Goal: Information Seeking & Learning: Find contact information

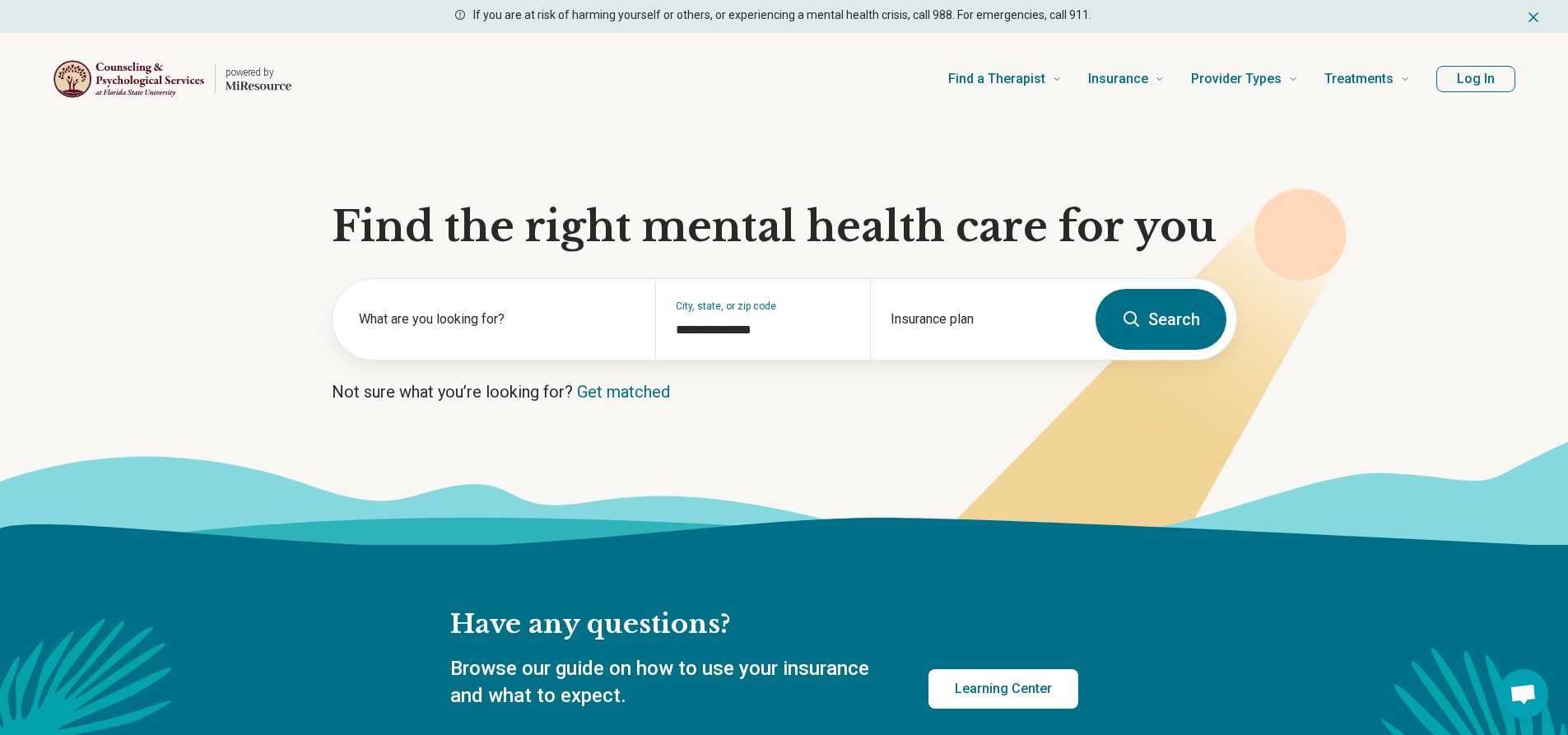
click at [1463, 77] on button "Log In" at bounding box center [1475, 79] width 79 height 26
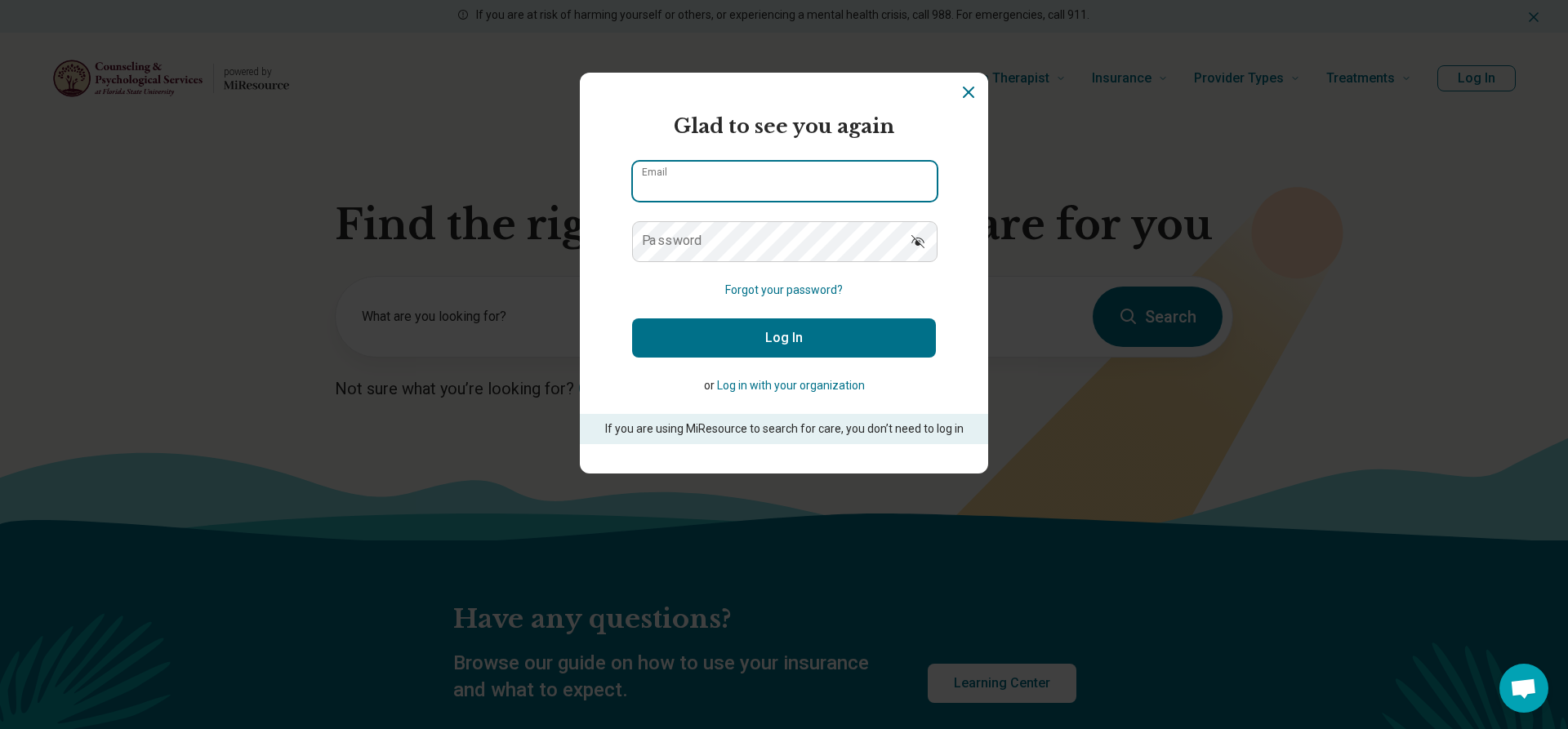
type input "**********"
click at [751, 344] on button "Log In" at bounding box center [784, 338] width 304 height 39
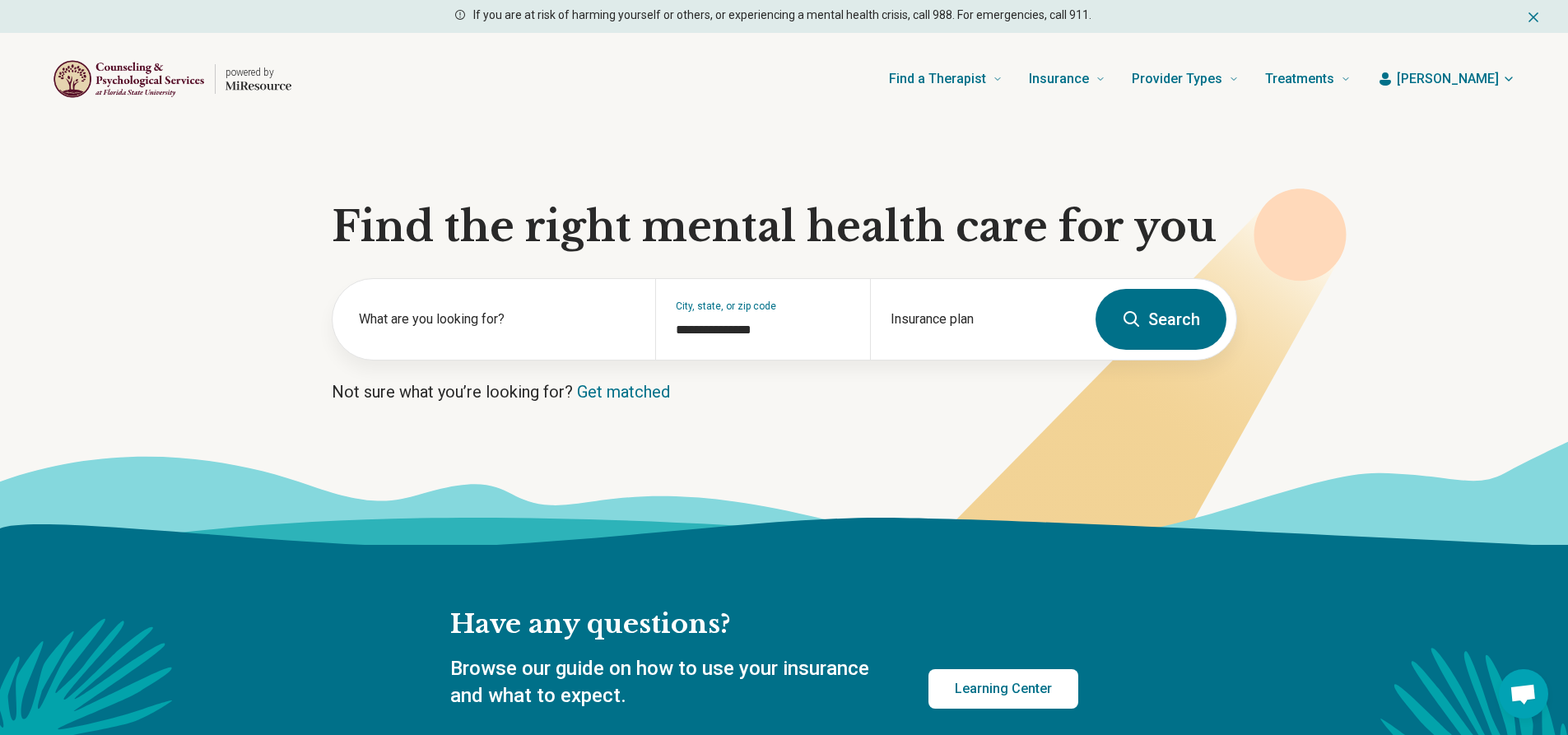
click at [1492, 76] on span "[PERSON_NAME]" at bounding box center [1448, 79] width 102 height 19
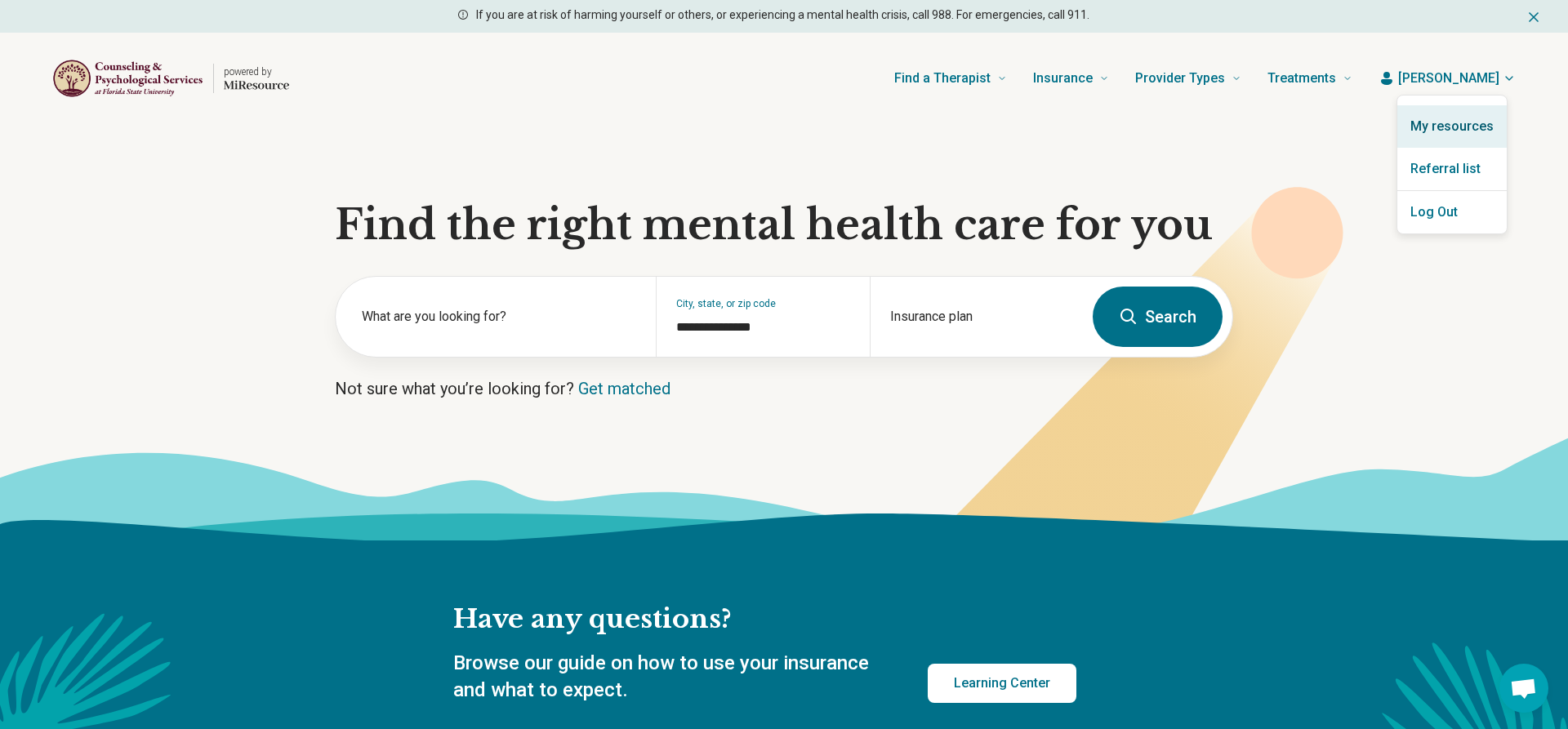
click at [1465, 118] on link "My resources" at bounding box center [1451, 127] width 109 height 42
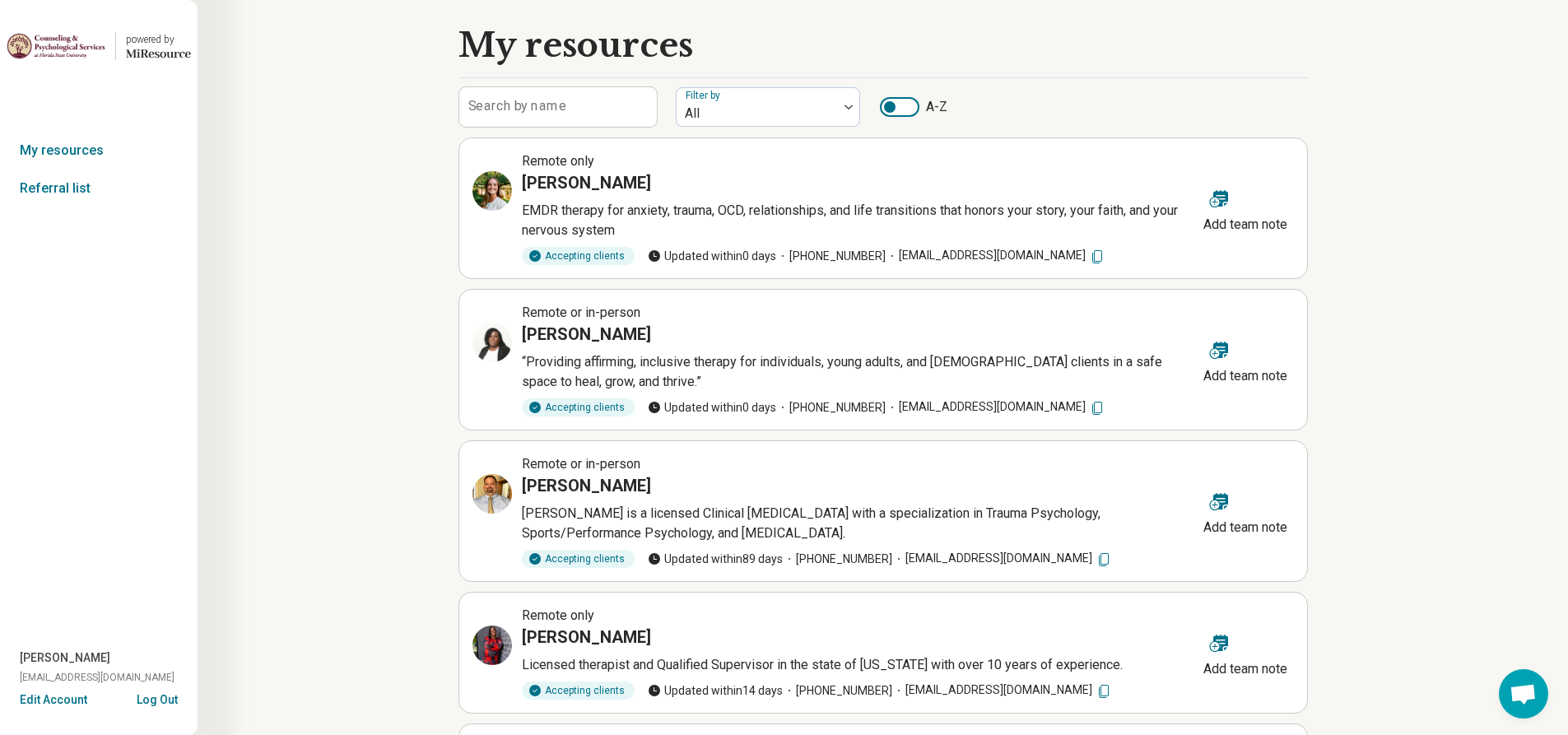
click at [596, 218] on p "EMDR therapy for anxiety, trauma, OCD, relationships, and life transitions that…" at bounding box center [859, 220] width 675 height 40
click at [592, 185] on h3 "Addison Allen" at bounding box center [587, 182] width 130 height 23
click at [498, 192] on icon at bounding box center [492, 191] width 19 height 19
click at [70, 196] on link "Referral list" at bounding box center [98, 188] width 197 height 38
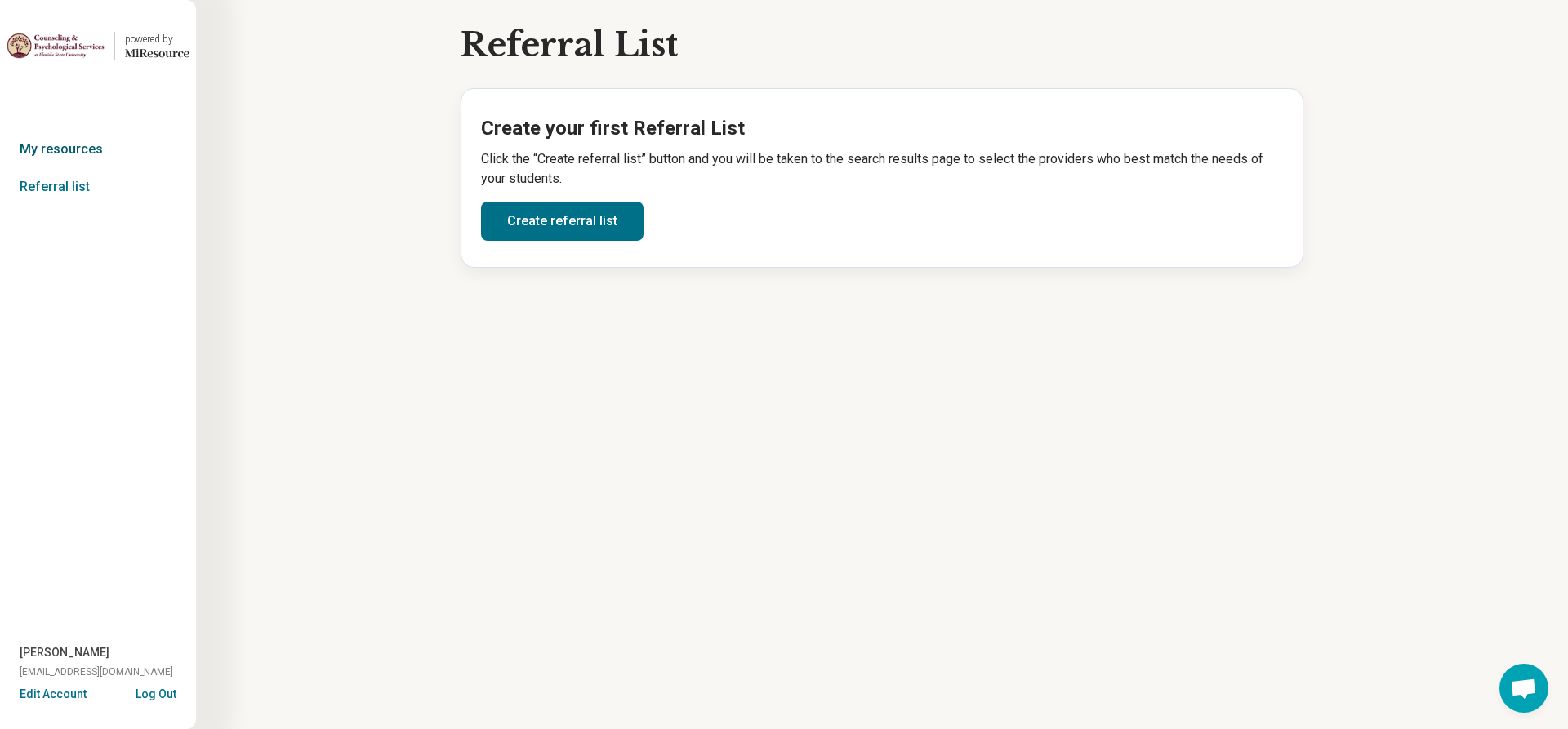
click at [62, 152] on link "My resources" at bounding box center [97, 149] width 196 height 38
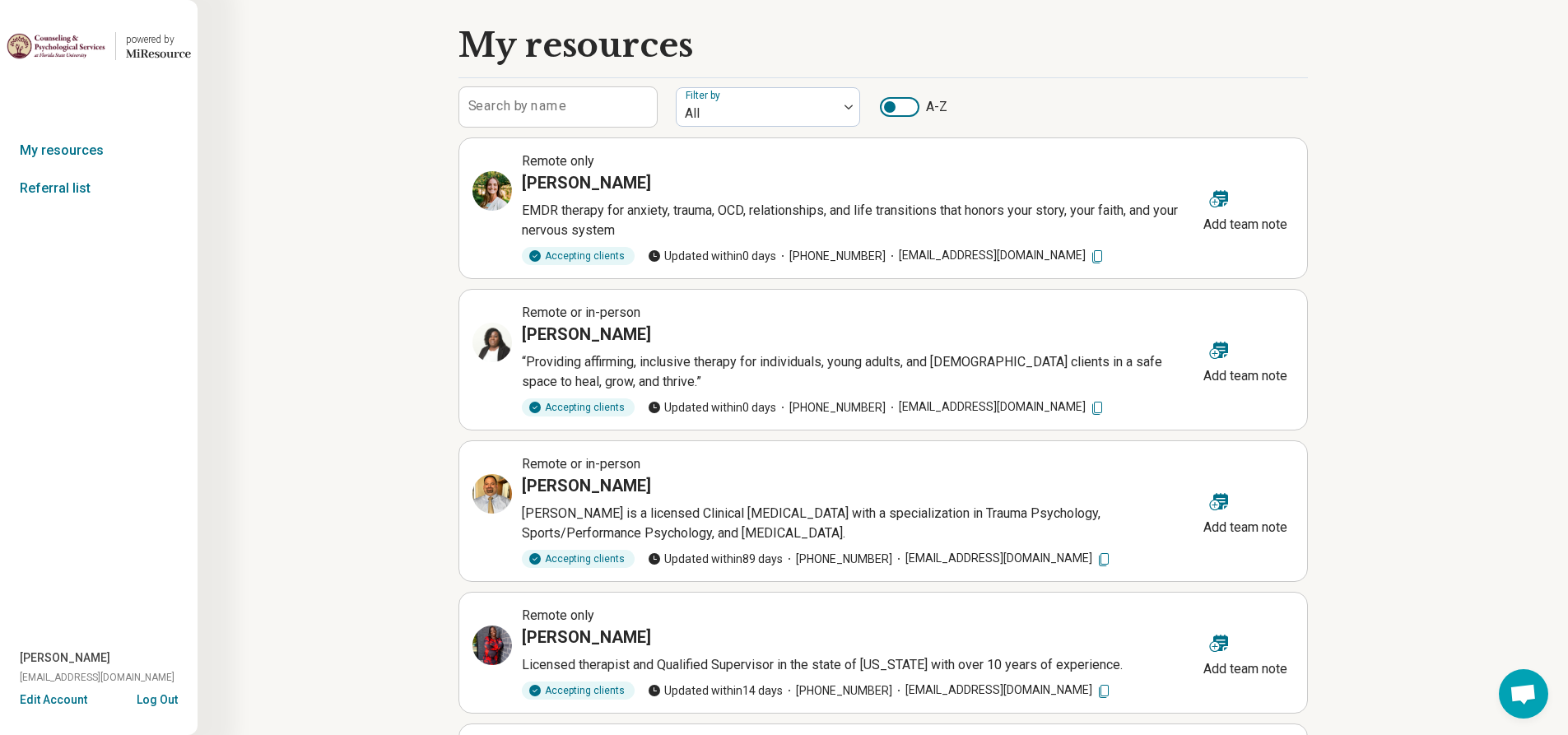
scroll to position [247, 0]
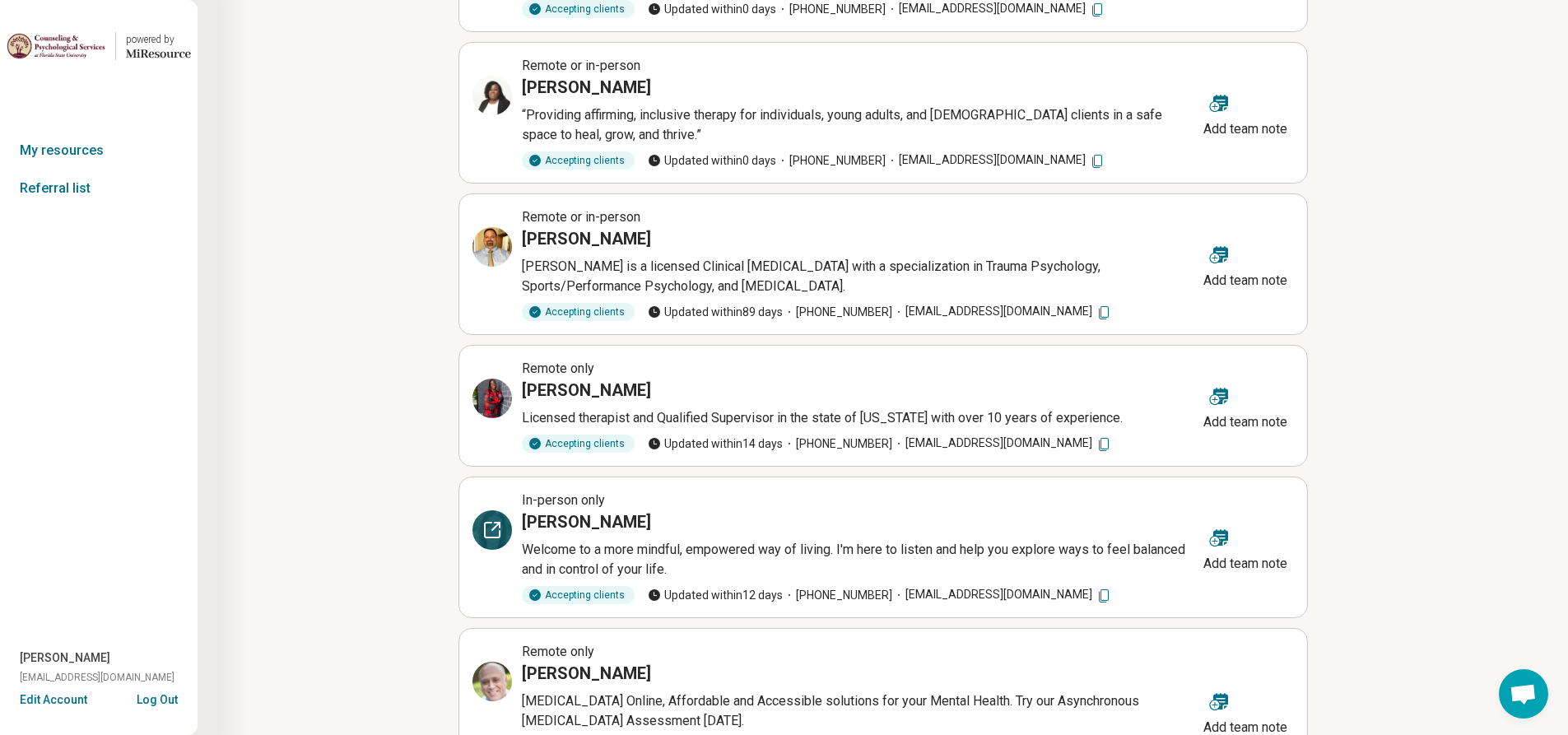
click at [499, 526] on icon at bounding box center [496, 524] width 5 height 5
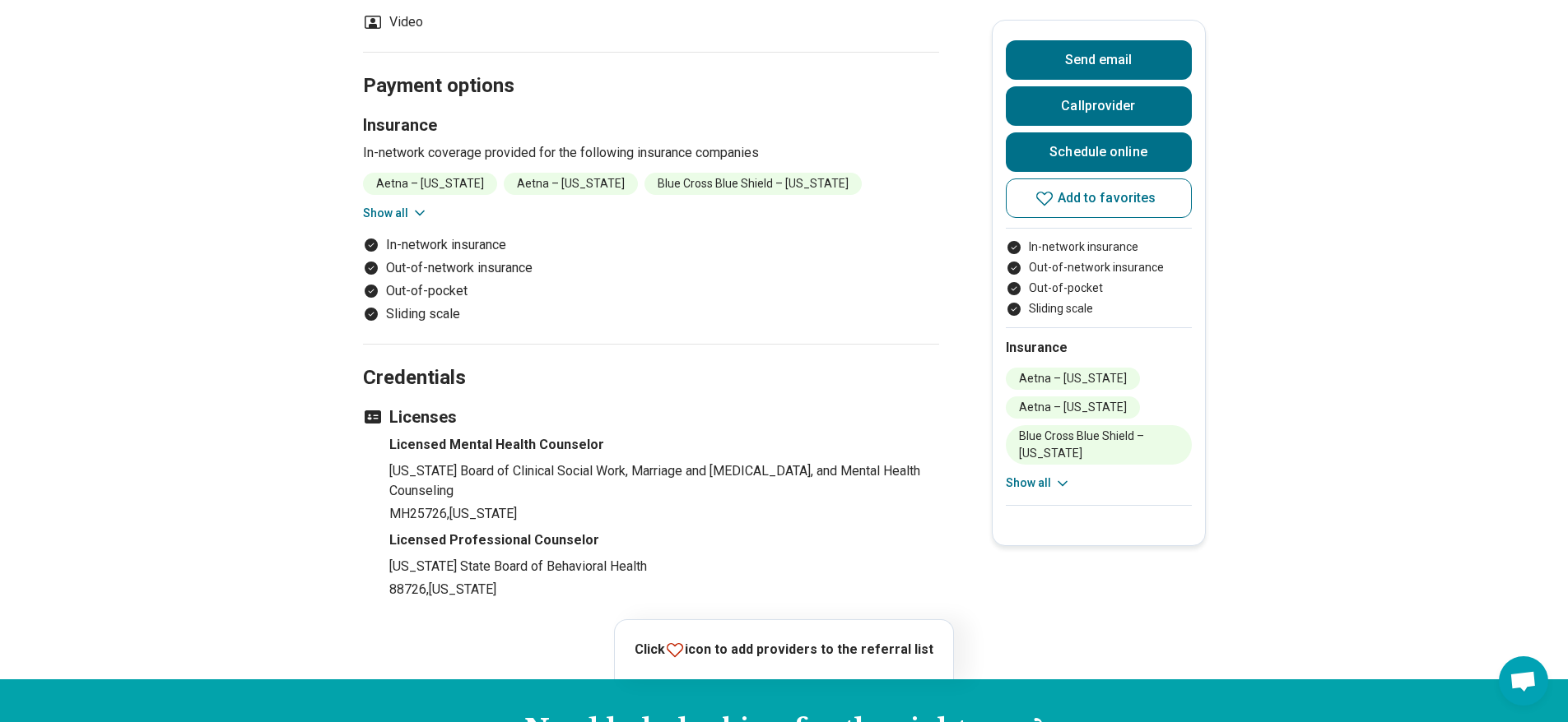
scroll to position [905, 0]
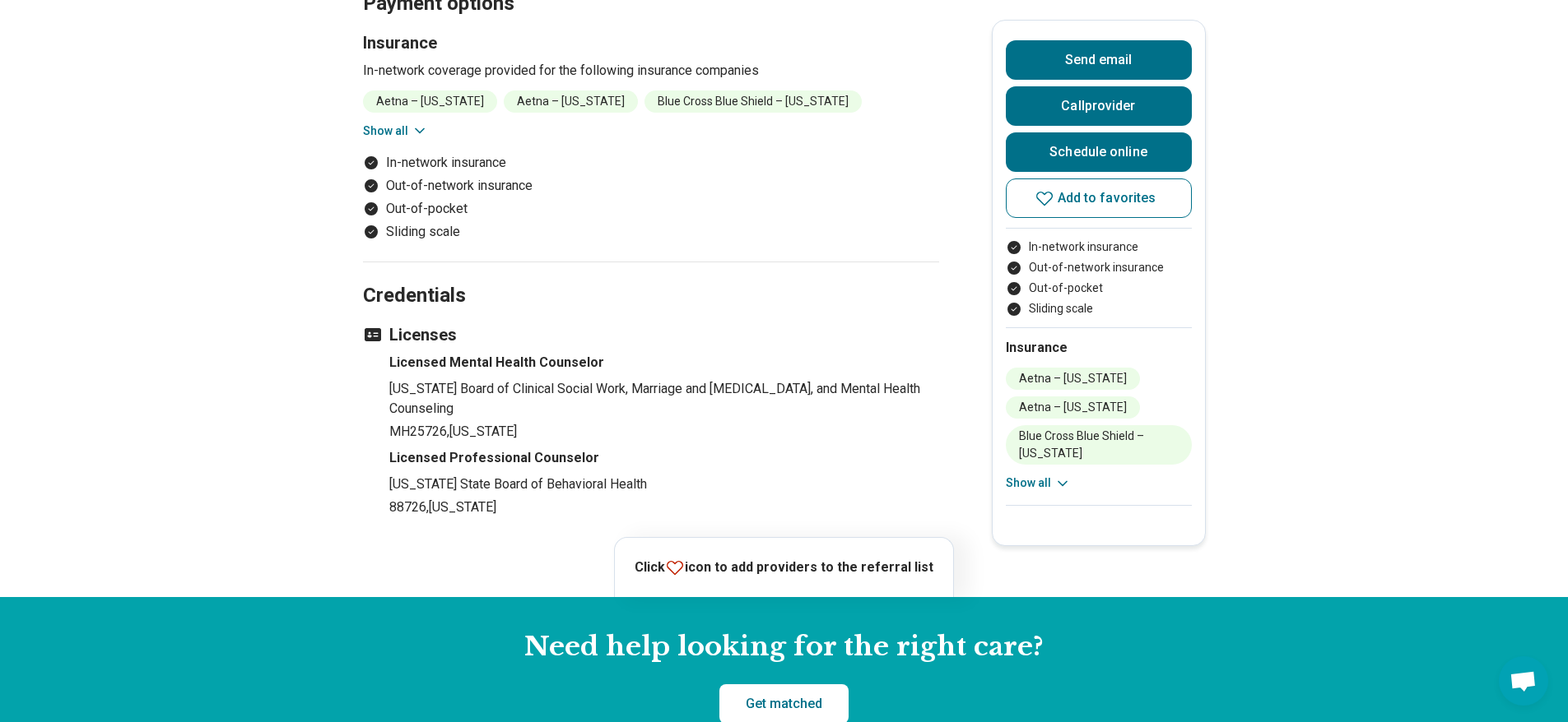
click at [1067, 481] on icon at bounding box center [1062, 483] width 8 height 4
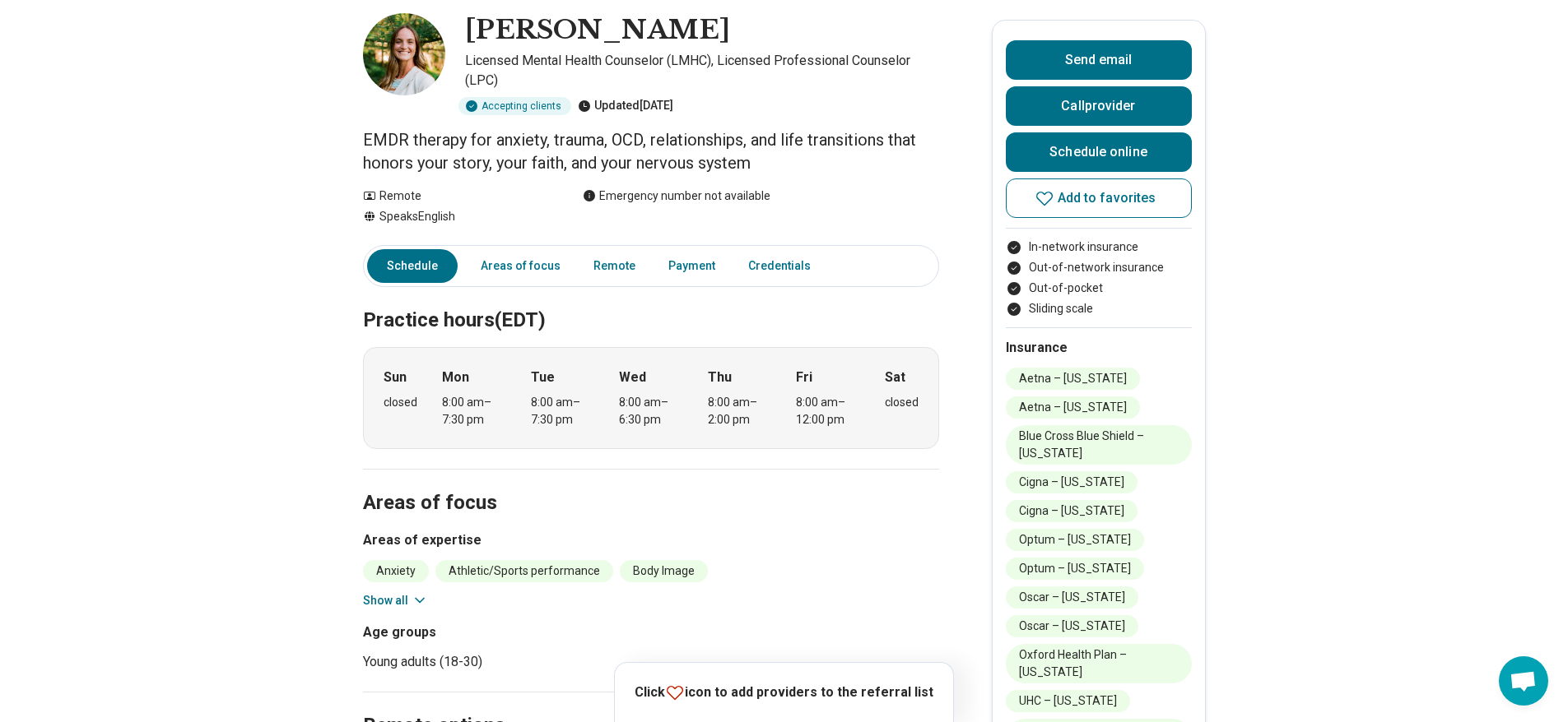
scroll to position [0, 0]
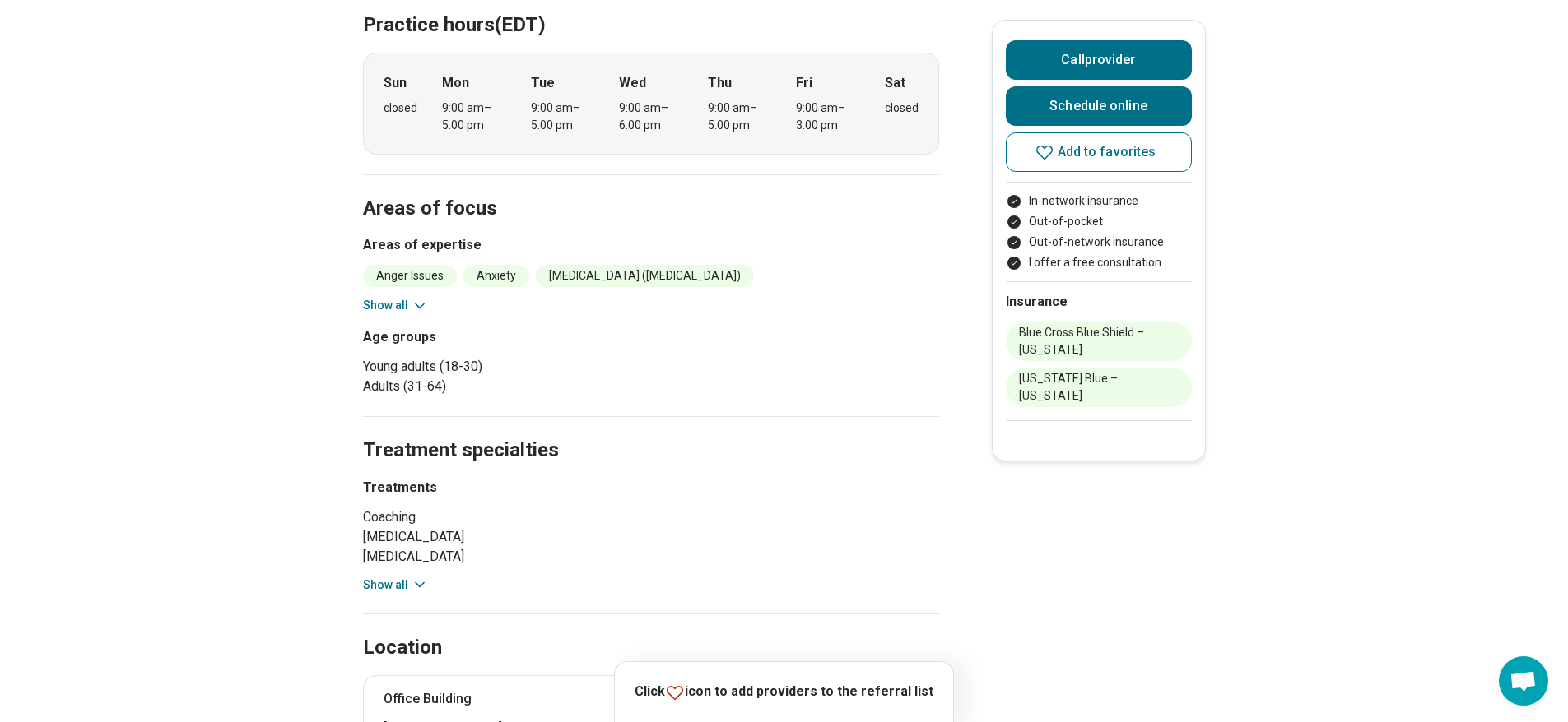
scroll to position [658, 0]
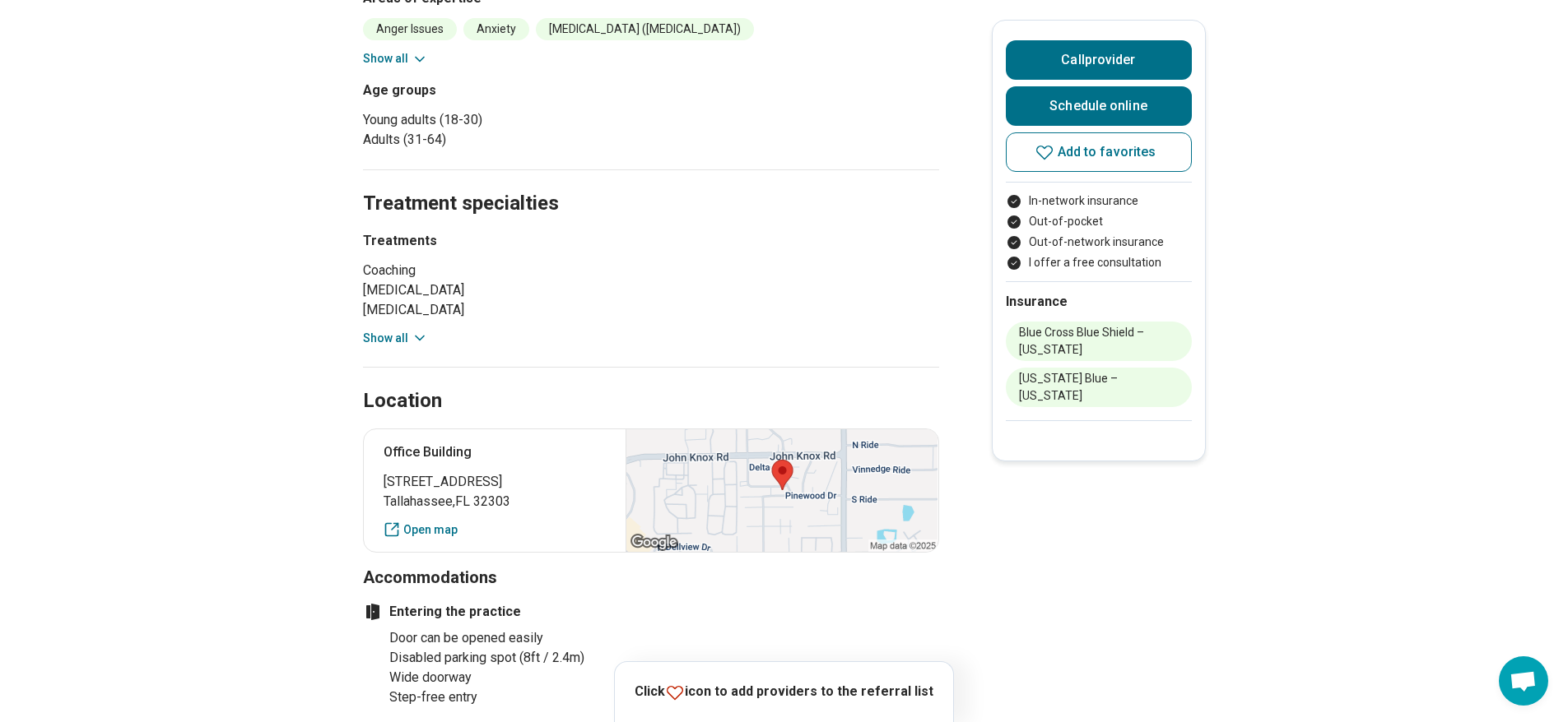
click at [396, 330] on button "Show all" at bounding box center [395, 338] width 65 height 18
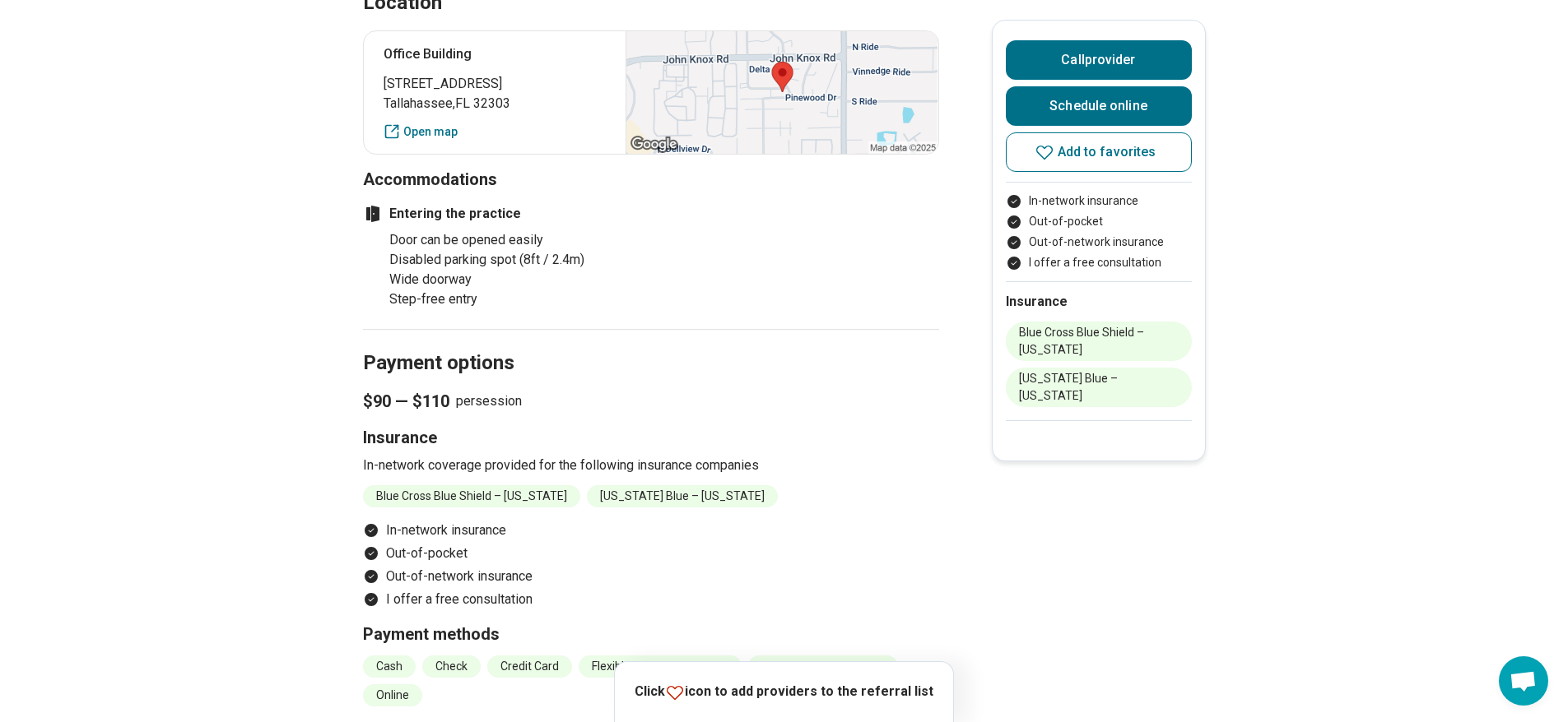
scroll to position [1316, 0]
